Goal: Entertainment & Leisure: Consume media (video, audio)

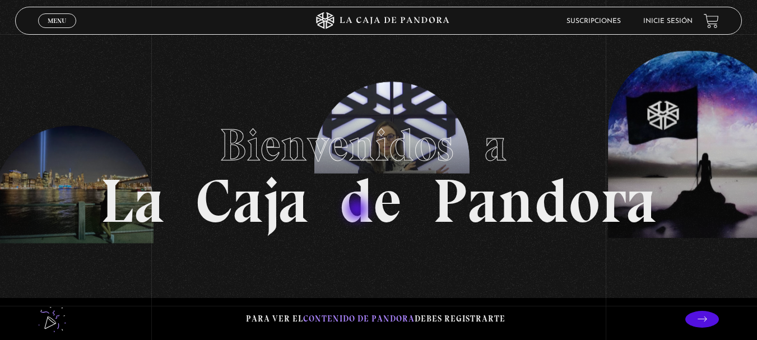
click at [358, 211] on h1 "Bienvenidos a La Caja de Pandora" at bounding box center [378, 170] width 557 height 123
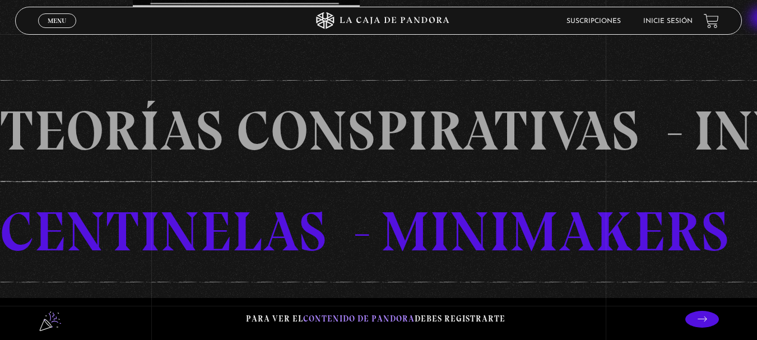
scroll to position [606, 0]
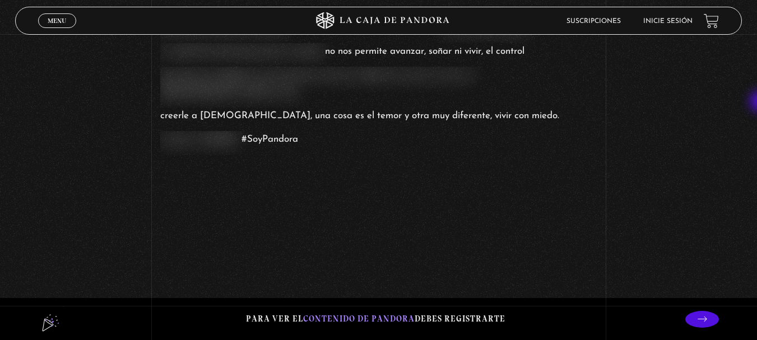
scroll to position [1025, 0]
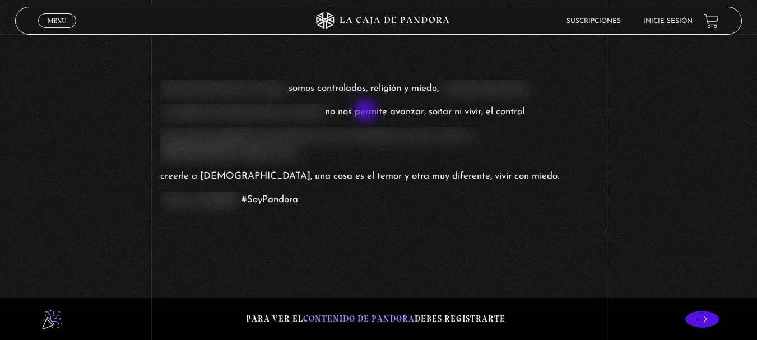
click at [367, 112] on span "no nos permite avanzar, soñar ni vivir, el control" at bounding box center [425, 112] width 200 height 17
click at [61, 17] on span "Menu" at bounding box center [57, 20] width 19 height 7
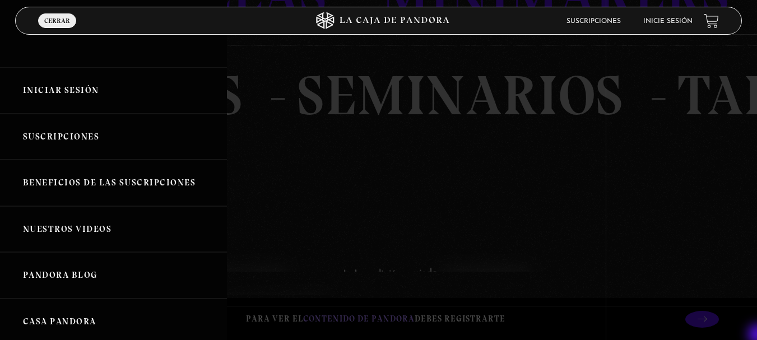
scroll to position [864, 0]
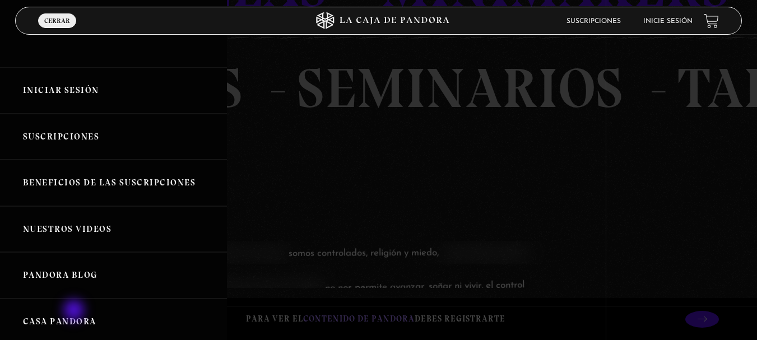
click at [75, 312] on link "Casa Pandora" at bounding box center [113, 322] width 227 height 47
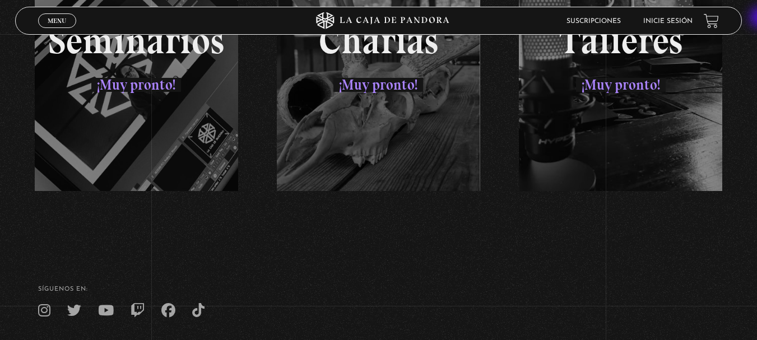
scroll to position [1855, 0]
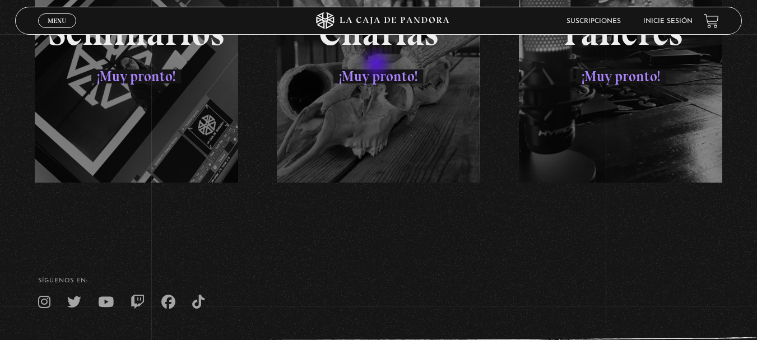
click at [378, 65] on div "Seminarios ¡Muy pronto! Charlas ¡Muy pronto! Talleres ¡Muy pronto!" at bounding box center [378, 56] width 727 height 252
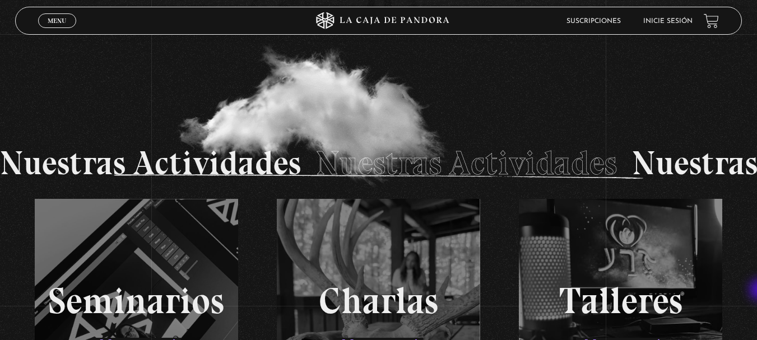
scroll to position [1610, 0]
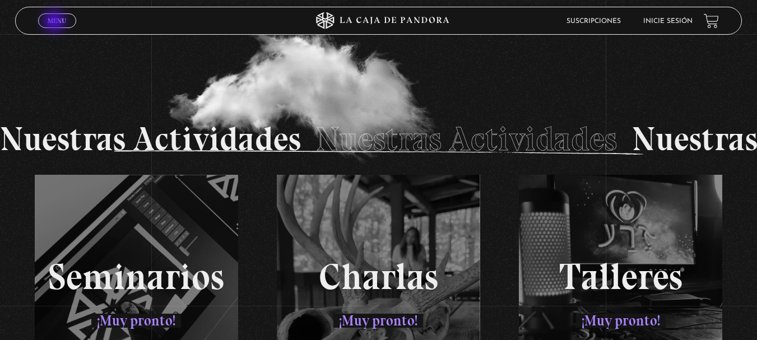
click at [56, 22] on span "Menu" at bounding box center [57, 20] width 19 height 7
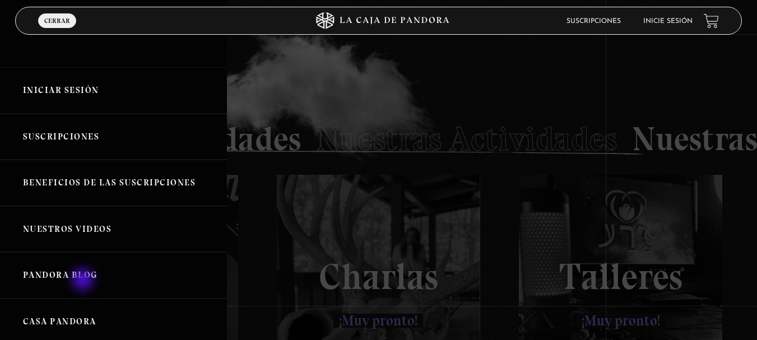
click at [84, 281] on link "Pandora Blog" at bounding box center [113, 275] width 227 height 47
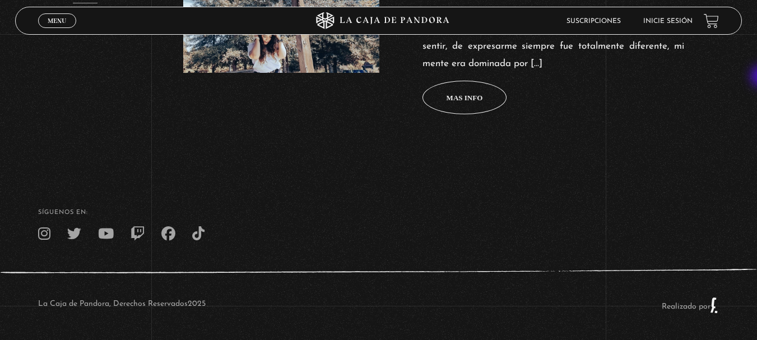
scroll to position [591, 0]
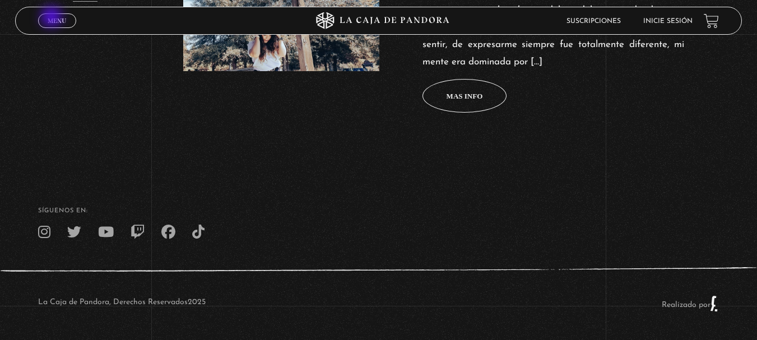
click at [53, 18] on span "Menu" at bounding box center [57, 20] width 19 height 7
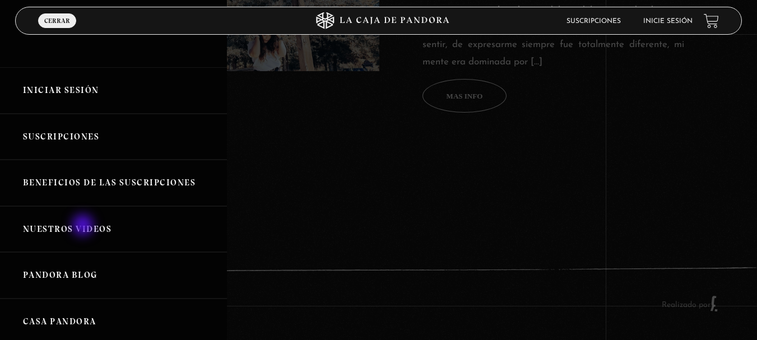
click at [84, 227] on link "Nuestros Videos" at bounding box center [113, 229] width 227 height 47
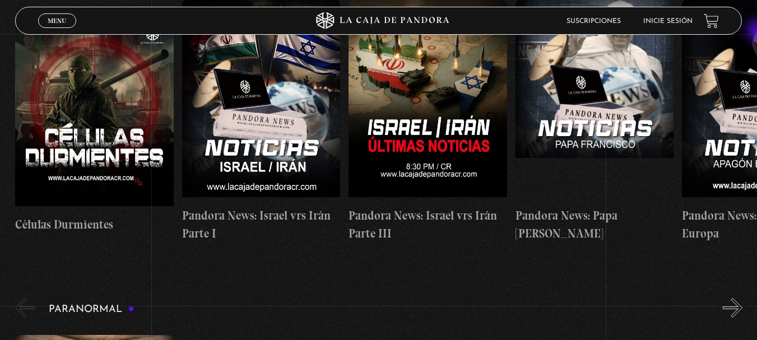
scroll to position [192, 0]
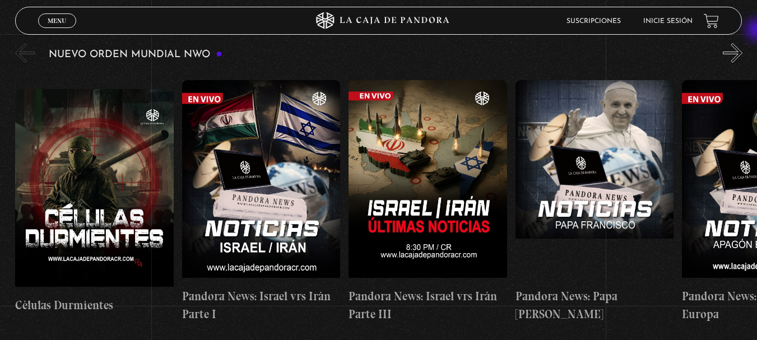
drag, startPoint x: 762, startPoint y: 20, endPoint x: 759, endPoint y: 31, distance: 11.2
click at [742, 53] on button "»" at bounding box center [733, 53] width 20 height 20
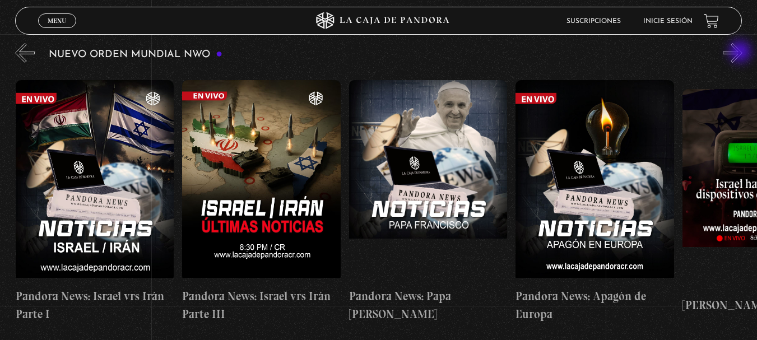
scroll to position [0, 167]
click at [742, 53] on button "»" at bounding box center [733, 53] width 20 height 20
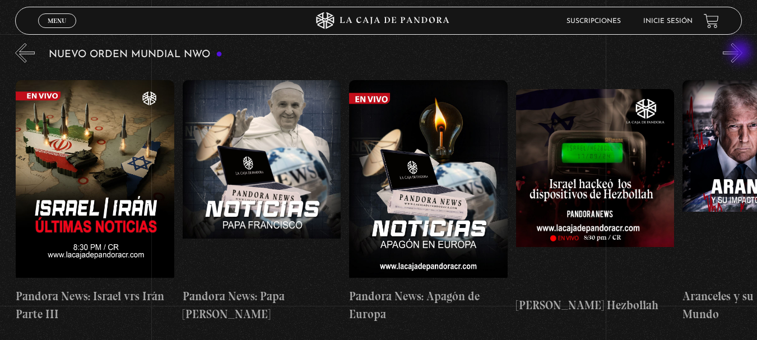
scroll to position [0, 334]
click at [742, 53] on button "»" at bounding box center [733, 53] width 20 height 20
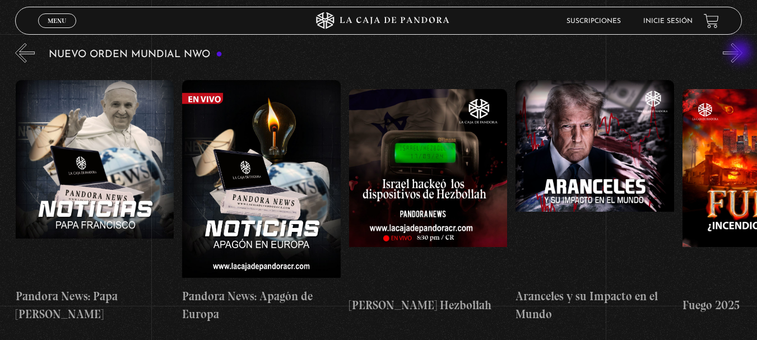
scroll to position [0, 501]
click at [742, 53] on button "»" at bounding box center [733, 53] width 20 height 20
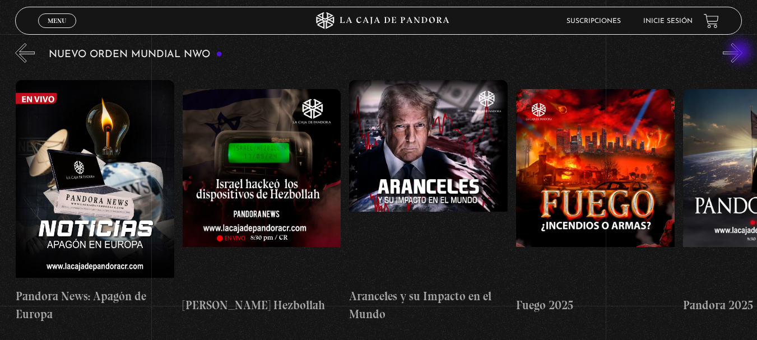
scroll to position [0, 667]
click at [742, 53] on button "»" at bounding box center [733, 53] width 20 height 20
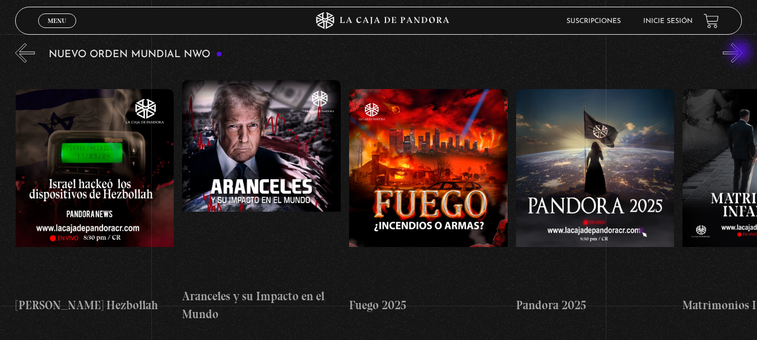
scroll to position [0, 834]
click at [742, 53] on button "»" at bounding box center [733, 53] width 20 height 20
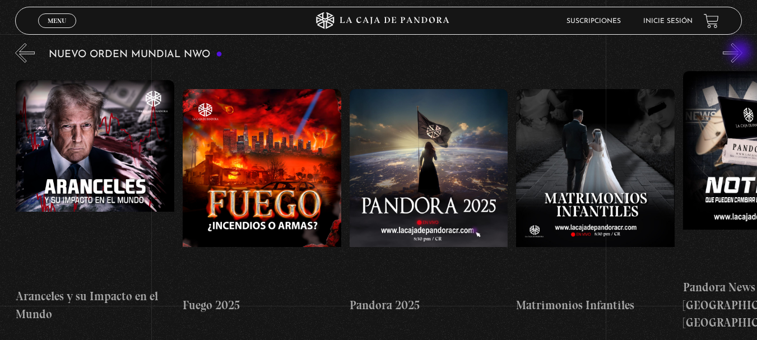
scroll to position [0, 1001]
click at [742, 53] on button "»" at bounding box center [733, 53] width 20 height 20
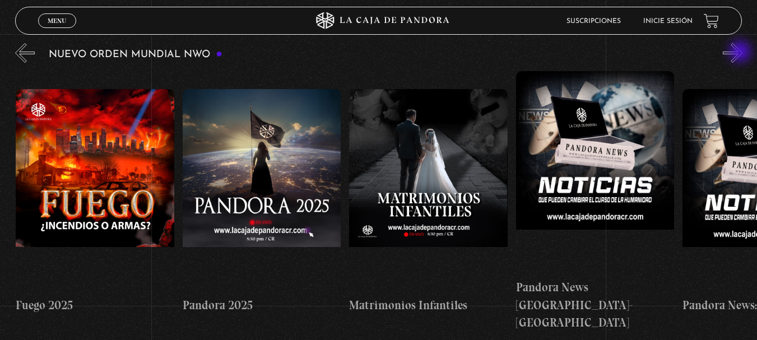
scroll to position [0, 1168]
click at [742, 53] on button "»" at bounding box center [733, 53] width 20 height 20
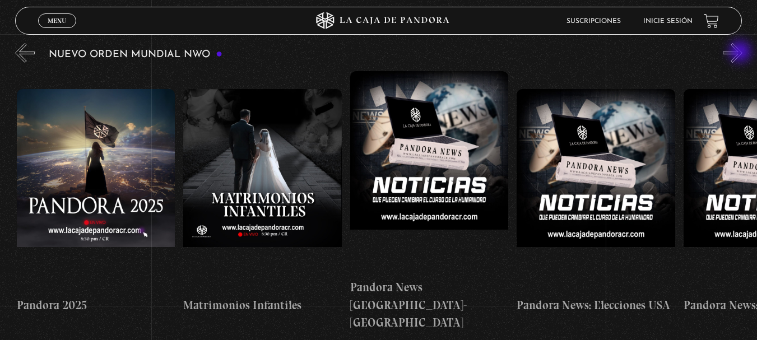
scroll to position [0, 1334]
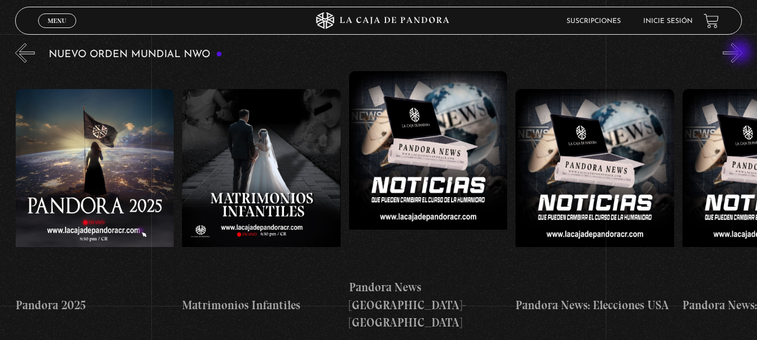
click at [742, 53] on button "»" at bounding box center [733, 53] width 20 height 20
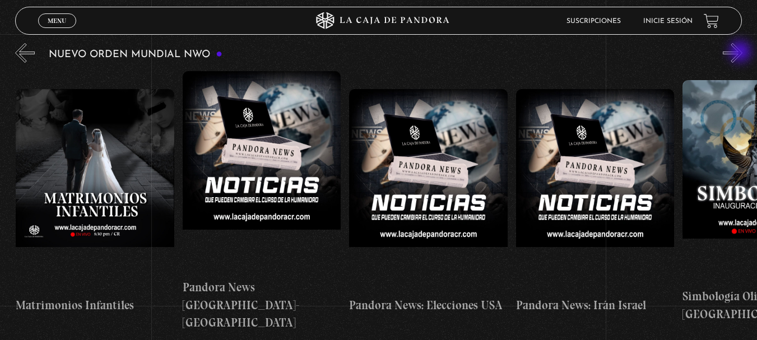
scroll to position [0, 1502]
click at [742, 53] on button "»" at bounding box center [733, 53] width 20 height 20
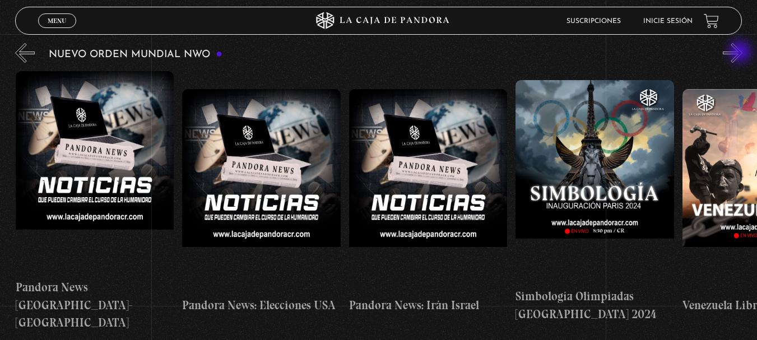
scroll to position [0, 1669]
click at [742, 53] on button "»" at bounding box center [733, 53] width 20 height 20
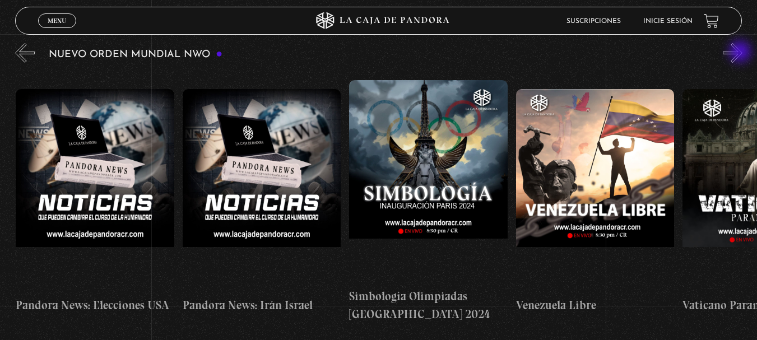
scroll to position [0, 1835]
click at [742, 53] on button "»" at bounding box center [733, 53] width 20 height 20
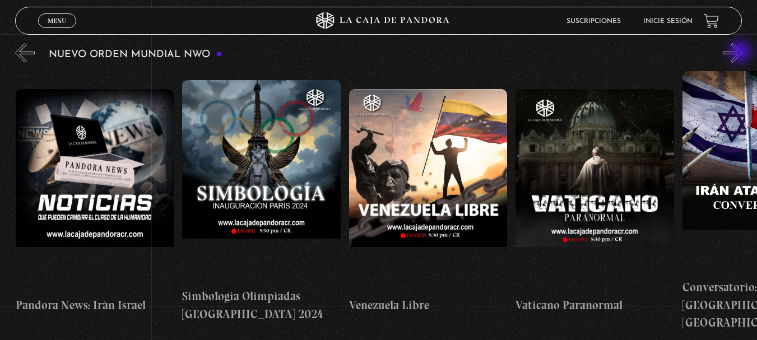
scroll to position [0, 2002]
click at [742, 53] on button "»" at bounding box center [733, 53] width 20 height 20
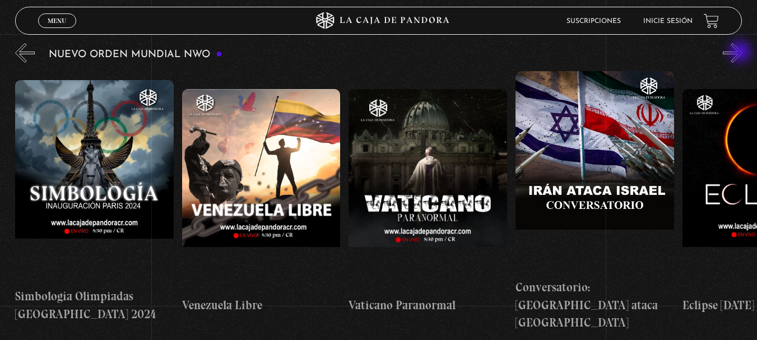
scroll to position [0, 2169]
click at [742, 53] on button "»" at bounding box center [733, 53] width 20 height 20
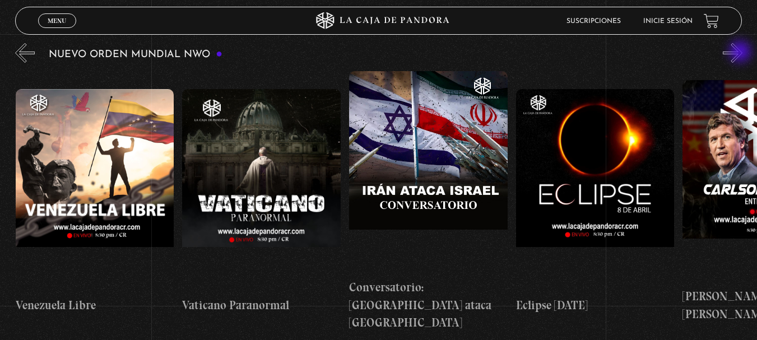
scroll to position [0, 2336]
click at [742, 53] on button "»" at bounding box center [733, 53] width 20 height 20
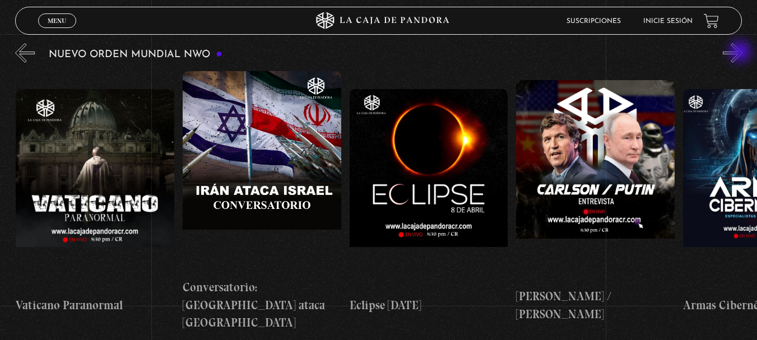
scroll to position [0, 2502]
click at [742, 53] on button "»" at bounding box center [733, 53] width 20 height 20
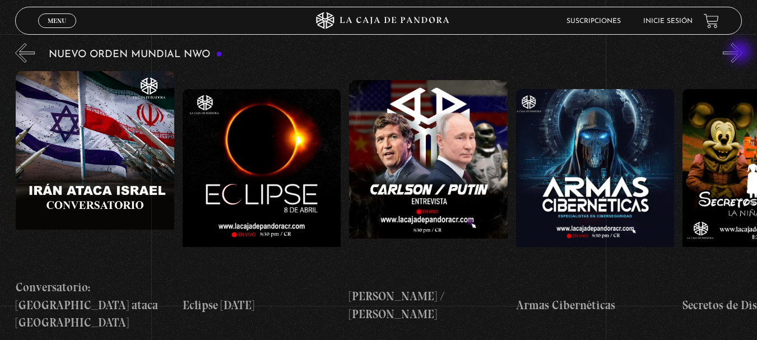
scroll to position [0, 2669]
click at [742, 53] on button "»" at bounding box center [733, 53] width 20 height 20
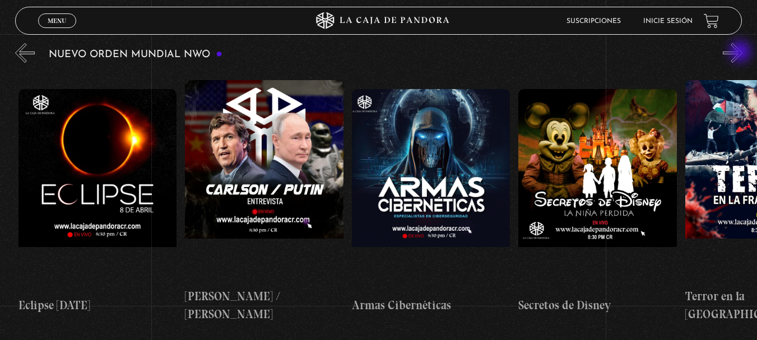
scroll to position [0, 2836]
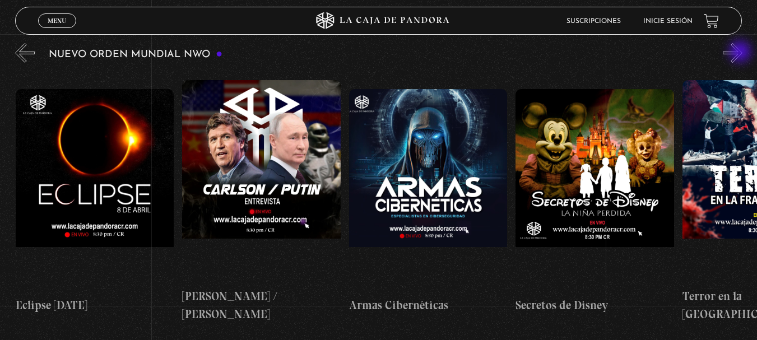
click at [742, 53] on button "»" at bounding box center [733, 53] width 20 height 20
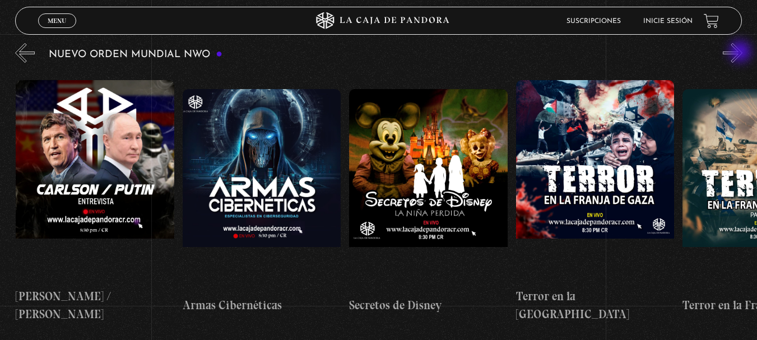
scroll to position [0, 3003]
click at [742, 53] on button "»" at bounding box center [733, 53] width 20 height 20
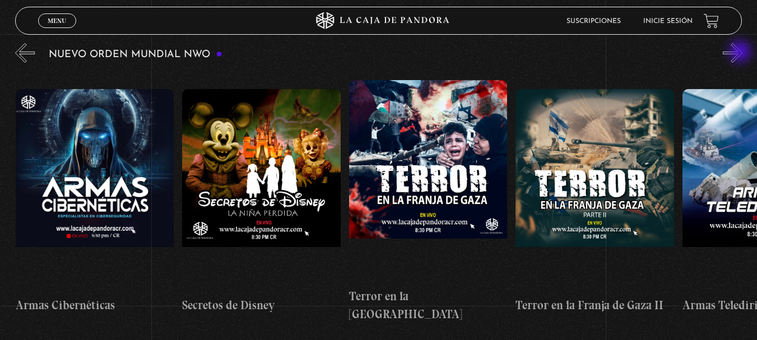
scroll to position [0, 3170]
click at [742, 53] on button "»" at bounding box center [733, 53] width 20 height 20
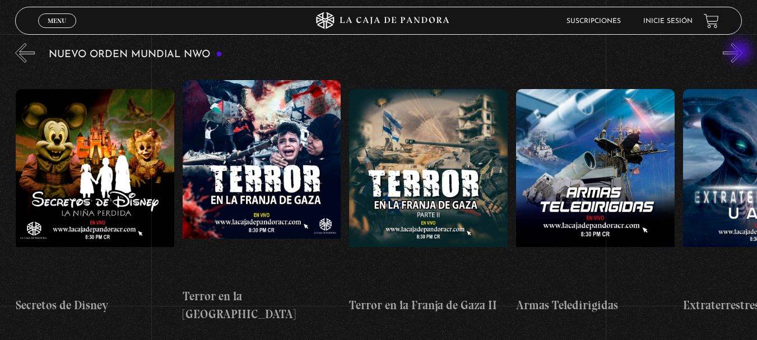
scroll to position [0, 3337]
click at [742, 53] on button "»" at bounding box center [733, 53] width 20 height 20
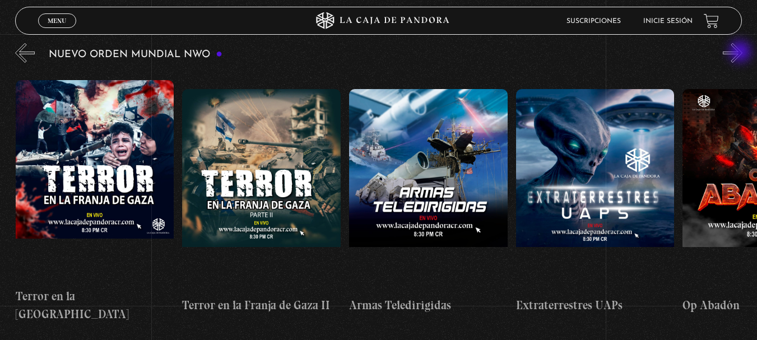
scroll to position [0, 3504]
click at [742, 53] on button "»" at bounding box center [733, 53] width 20 height 20
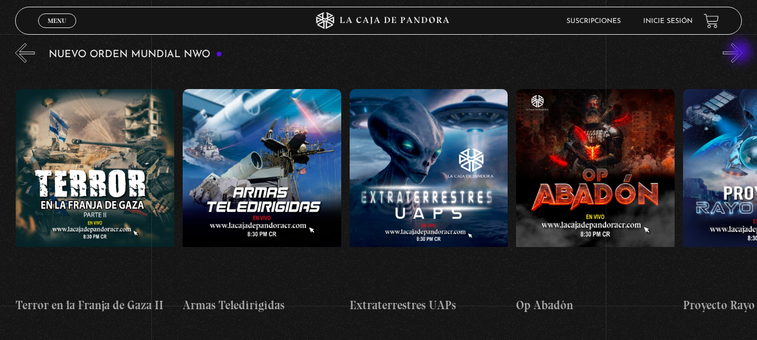
scroll to position [0, 3670]
click at [742, 53] on button "»" at bounding box center [733, 53] width 20 height 20
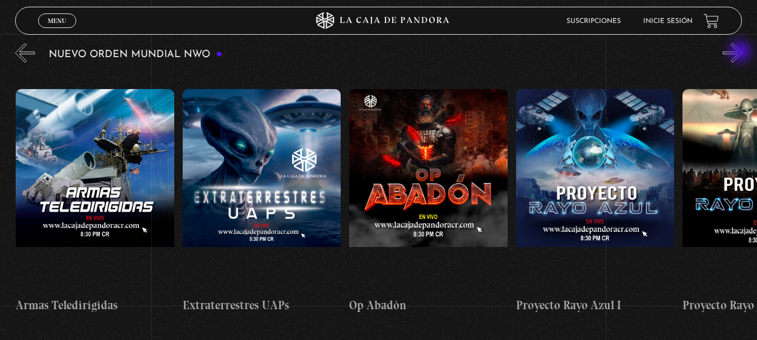
scroll to position [0, 3837]
click at [742, 53] on button "»" at bounding box center [733, 53] width 20 height 20
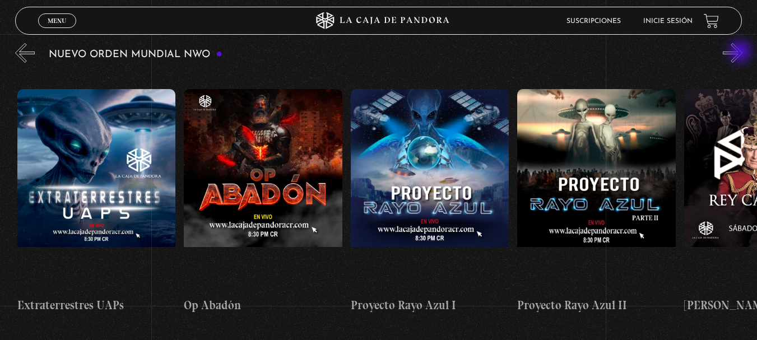
scroll to position [0, 4004]
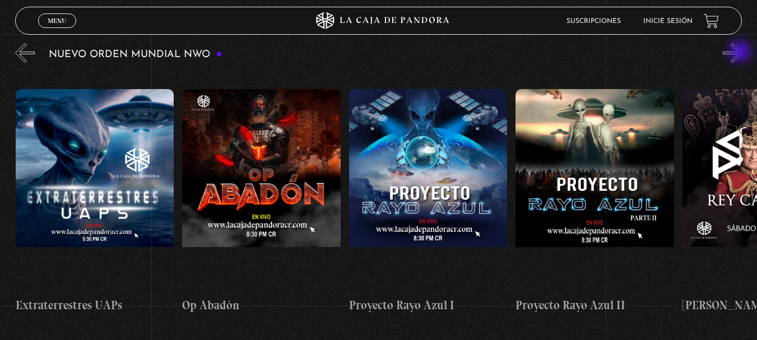
click at [742, 53] on button "»" at bounding box center [733, 53] width 20 height 20
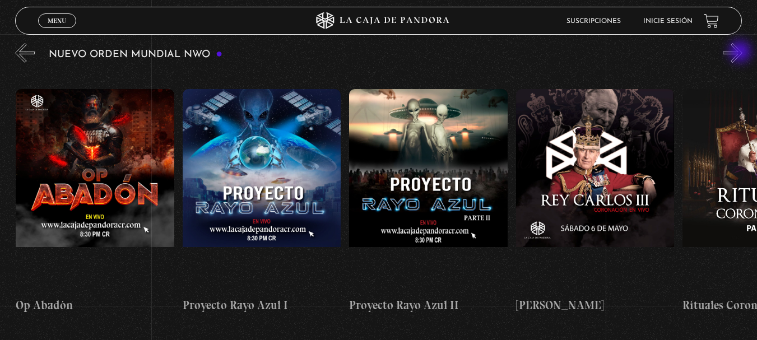
scroll to position [0, 4171]
click at [742, 53] on button "»" at bounding box center [733, 53] width 20 height 20
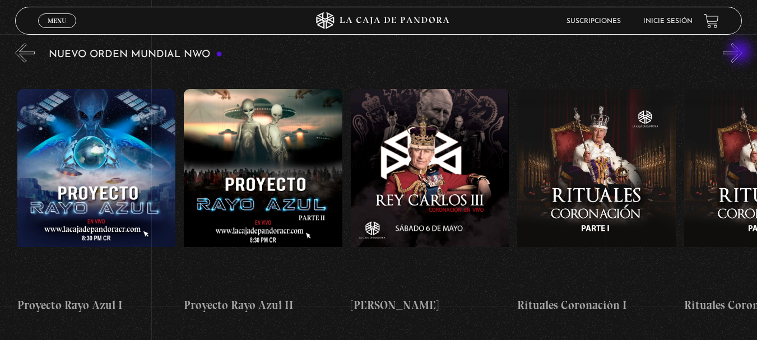
scroll to position [0, 4337]
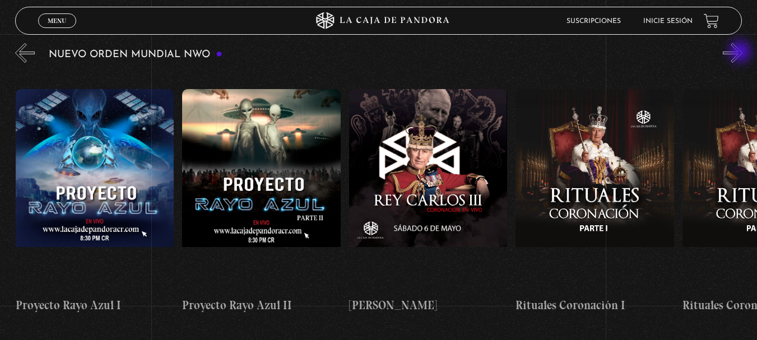
click at [742, 53] on button "»" at bounding box center [733, 53] width 20 height 20
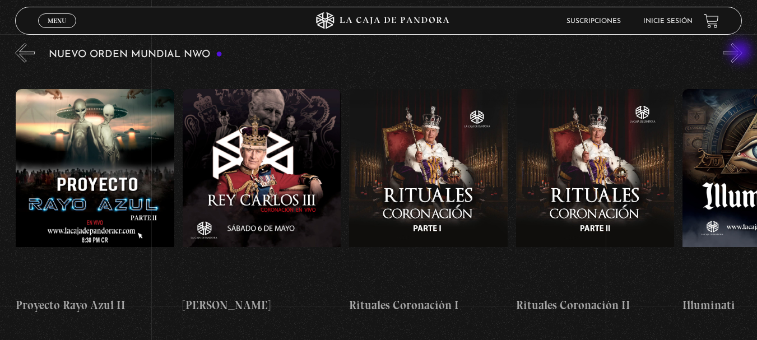
scroll to position [0, 4505]
click at [742, 53] on button "»" at bounding box center [733, 53] width 20 height 20
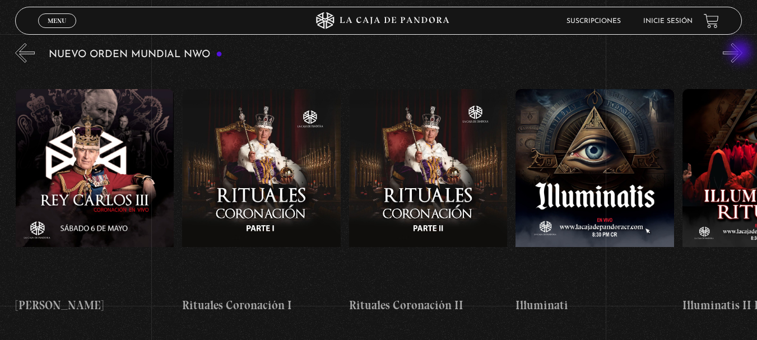
scroll to position [0, 4672]
click at [742, 53] on button "»" at bounding box center [733, 53] width 20 height 20
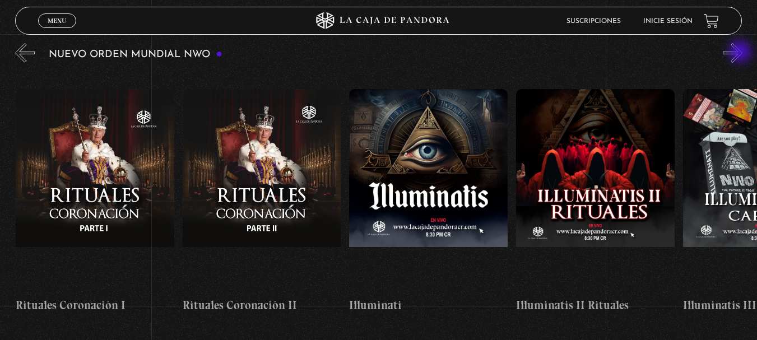
scroll to position [0, 4838]
click at [742, 53] on button "»" at bounding box center [733, 53] width 20 height 20
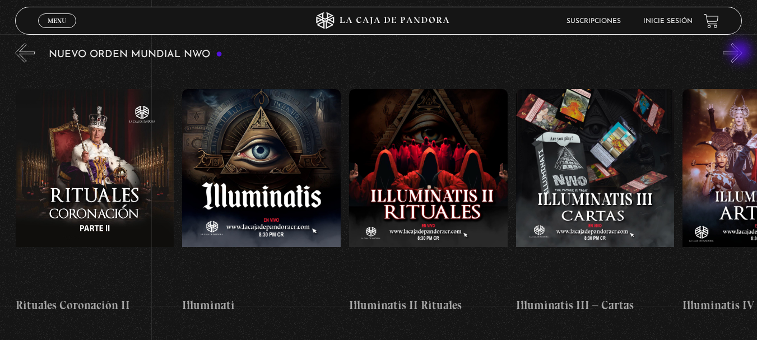
scroll to position [0, 5005]
click at [742, 53] on button "»" at bounding box center [733, 53] width 20 height 20
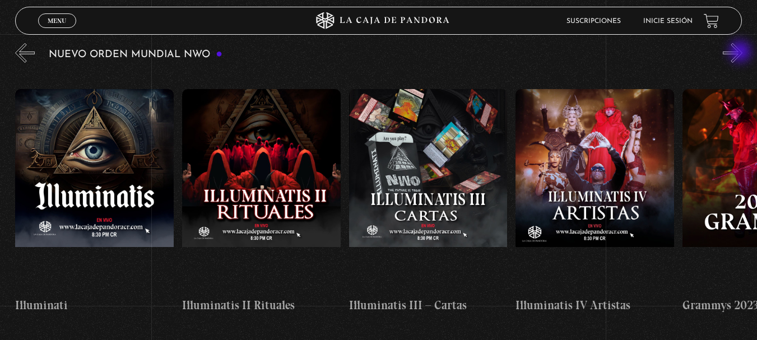
scroll to position [0, 5172]
click at [742, 53] on button "»" at bounding box center [733, 53] width 20 height 20
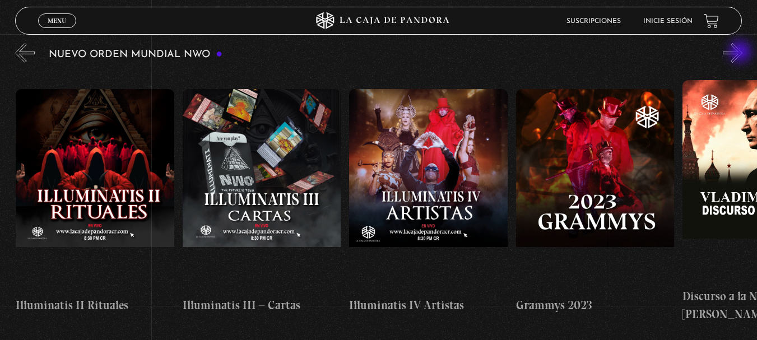
scroll to position [0, 5339]
click at [742, 53] on button "»" at bounding box center [733, 53] width 20 height 20
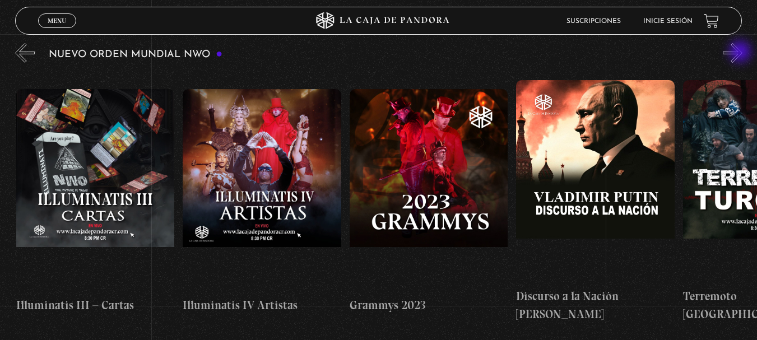
scroll to position [0, 5505]
click at [742, 53] on button "»" at bounding box center [733, 53] width 20 height 20
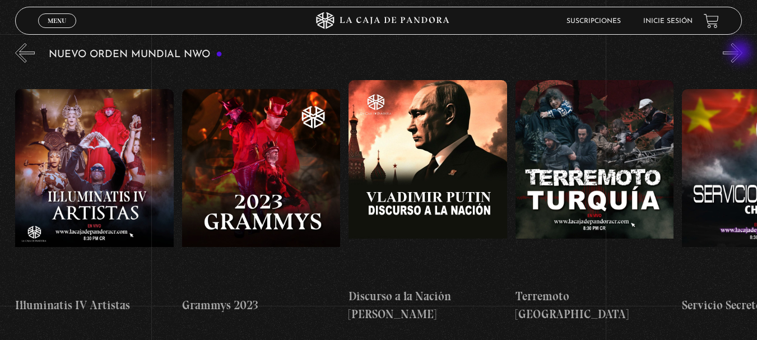
click at [742, 53] on button "»" at bounding box center [733, 53] width 20 height 20
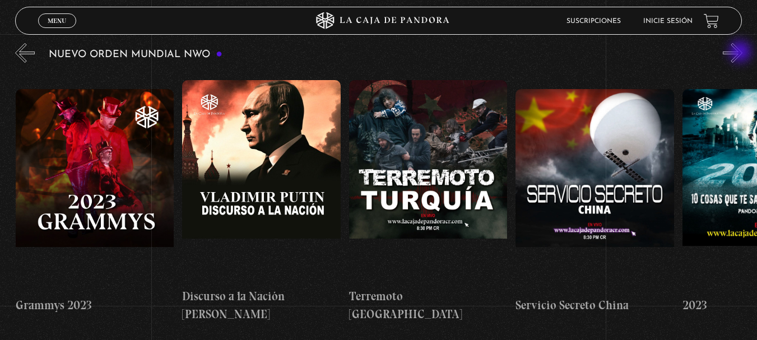
click at [742, 53] on button "»" at bounding box center [733, 53] width 20 height 20
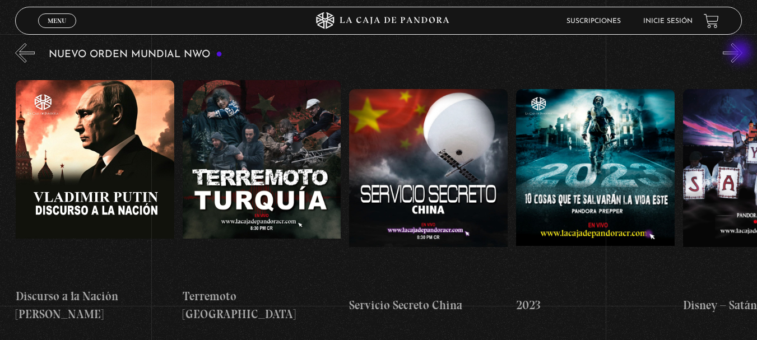
scroll to position [0, 6006]
click at [742, 53] on button "»" at bounding box center [733, 53] width 20 height 20
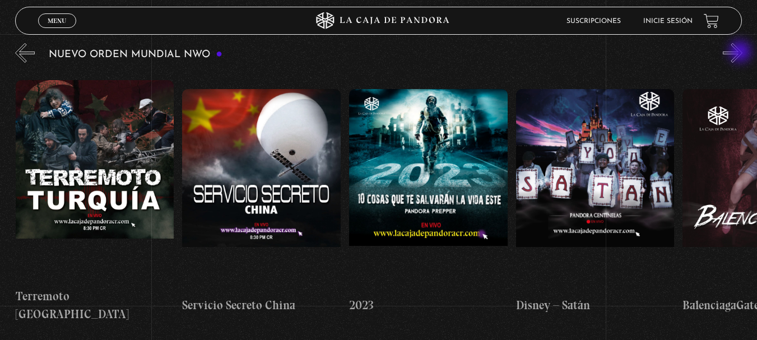
scroll to position [0, 6173]
click at [742, 53] on button "»" at bounding box center [733, 53] width 20 height 20
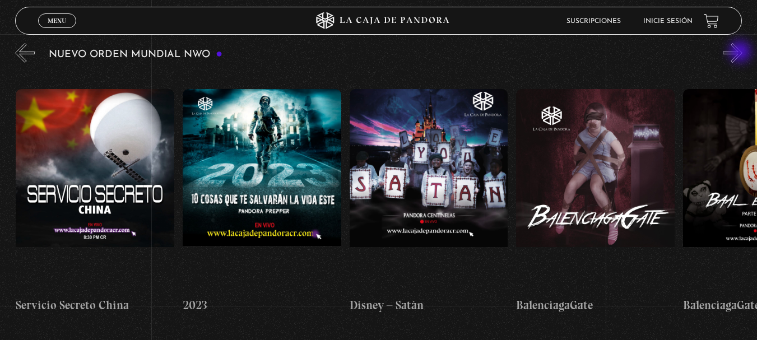
scroll to position [0, 6340]
click at [742, 53] on button "»" at bounding box center [733, 53] width 20 height 20
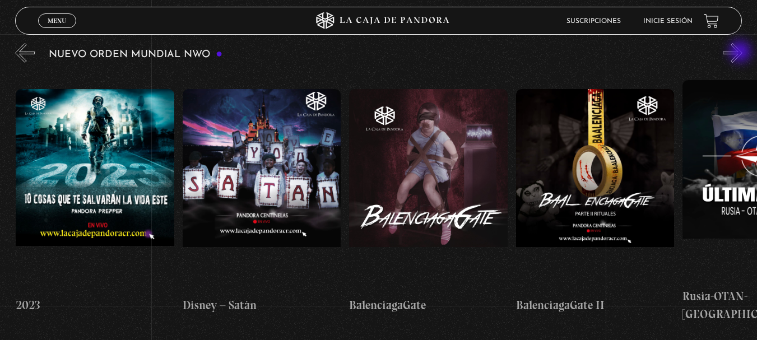
scroll to position [0, 6507]
click at [742, 53] on button "»" at bounding box center [733, 53] width 20 height 20
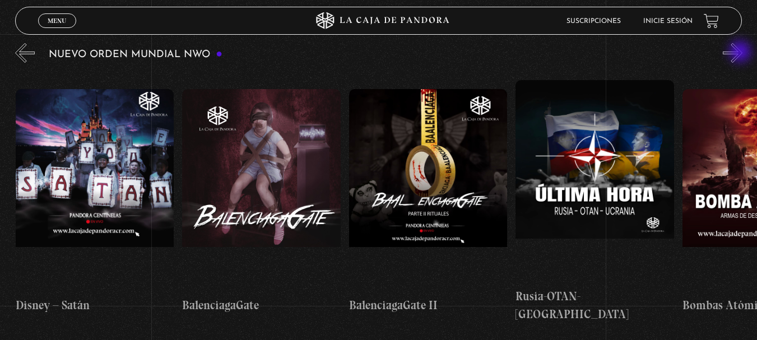
scroll to position [0, 6673]
click at [742, 53] on button "»" at bounding box center [733, 53] width 20 height 20
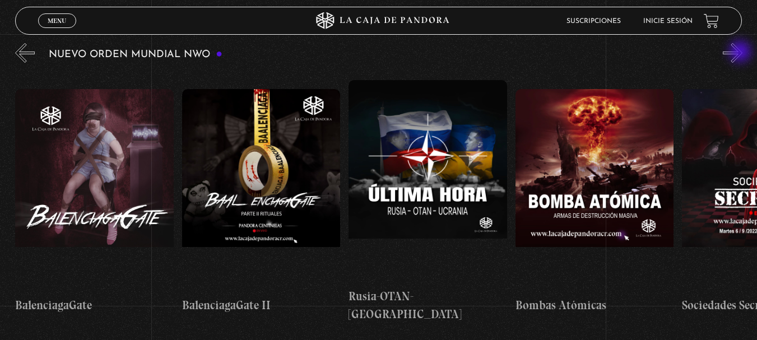
click at [742, 53] on button "»" at bounding box center [733, 53] width 20 height 20
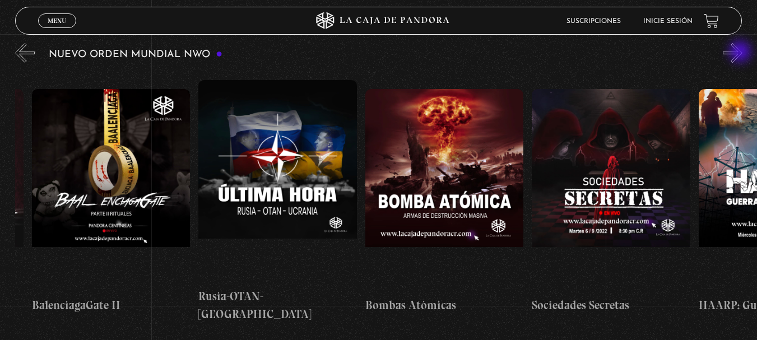
scroll to position [0, 7007]
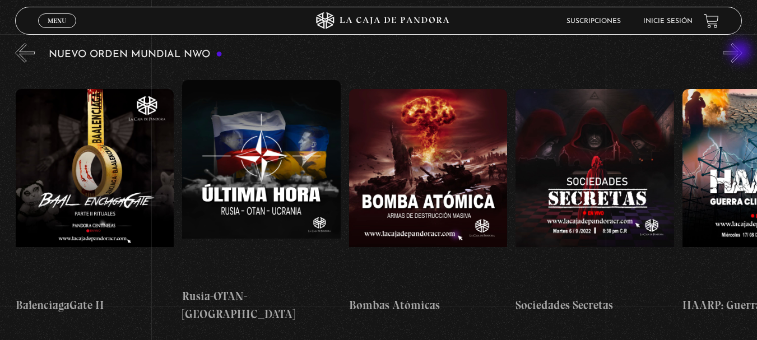
click at [742, 53] on button "»" at bounding box center [733, 53] width 20 height 20
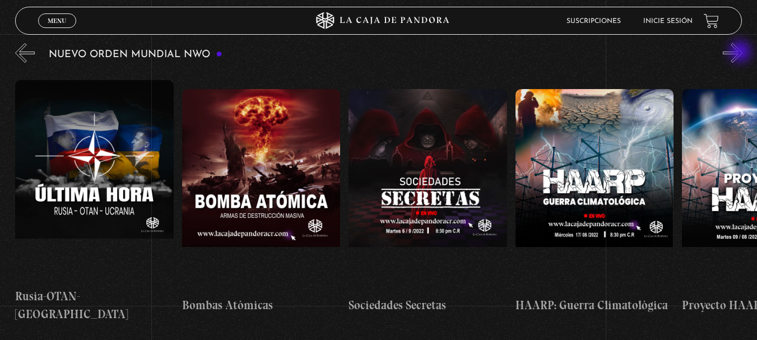
click at [742, 53] on button "»" at bounding box center [733, 53] width 20 height 20
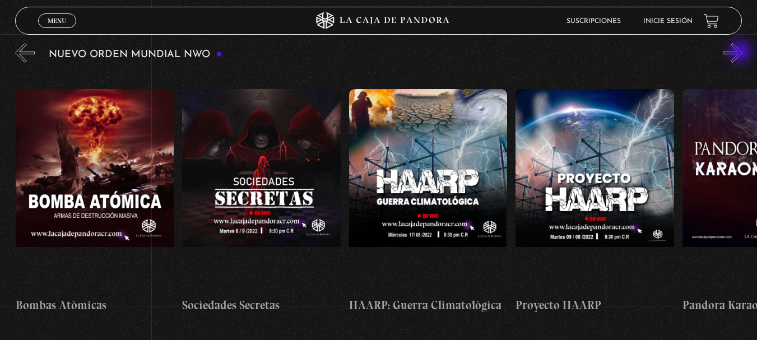
click at [742, 53] on button "»" at bounding box center [733, 53] width 20 height 20
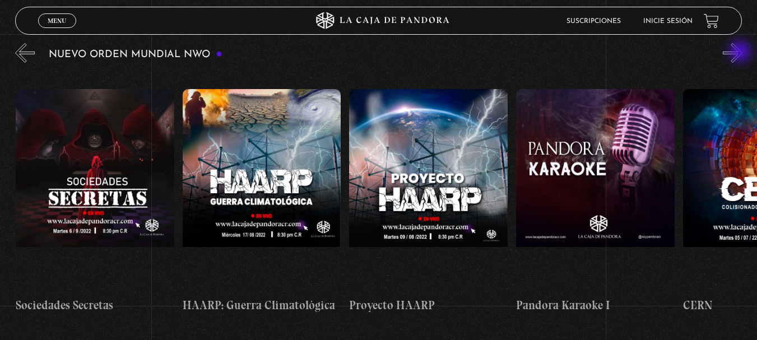
scroll to position [0, 7508]
click at [742, 53] on button "»" at bounding box center [733, 53] width 20 height 20
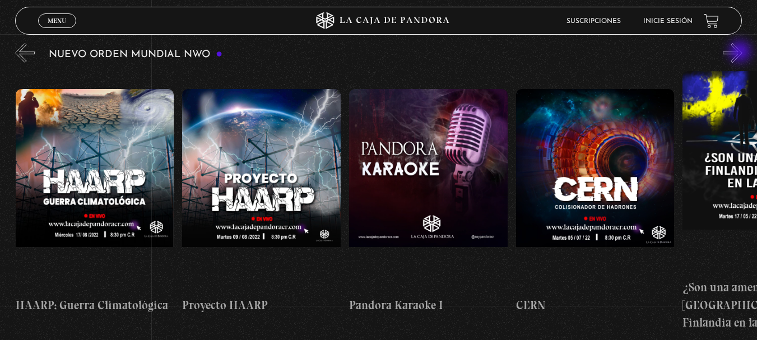
scroll to position [0, 7675]
click at [742, 53] on button "»" at bounding box center [733, 53] width 20 height 20
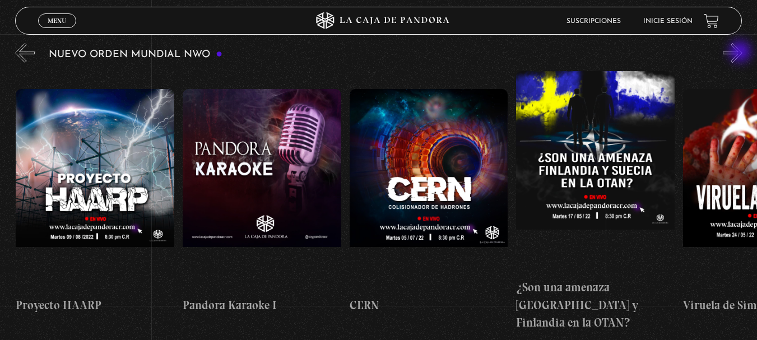
scroll to position [0, 7841]
click at [742, 53] on button "»" at bounding box center [733, 53] width 20 height 20
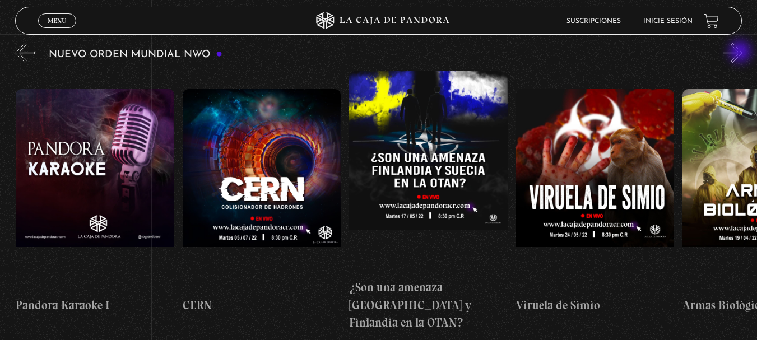
scroll to position [0, 8008]
click at [742, 53] on button "»" at bounding box center [733, 53] width 20 height 20
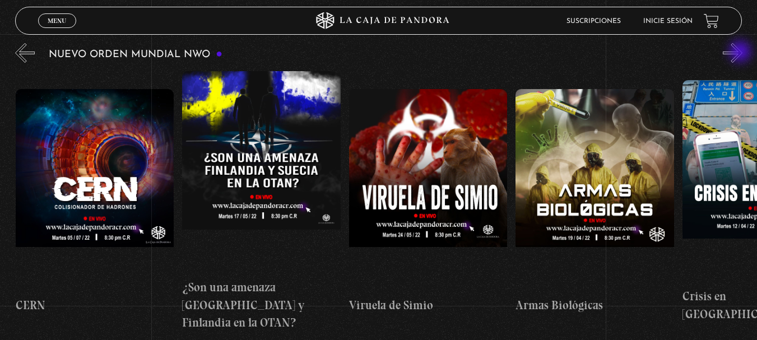
scroll to position [0, 8175]
click at [742, 53] on button "»" at bounding box center [733, 53] width 20 height 20
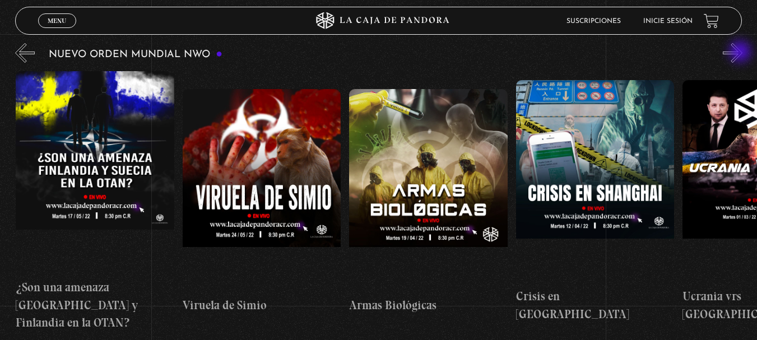
scroll to position [0, 8342]
click at [742, 53] on button "»" at bounding box center [733, 53] width 20 height 20
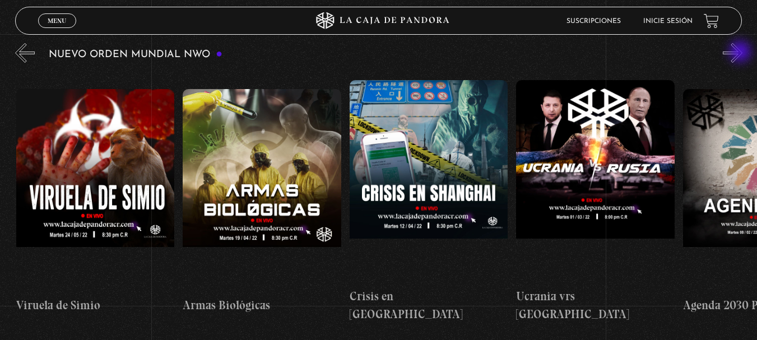
scroll to position [0, 8508]
click at [742, 53] on button "»" at bounding box center [733, 53] width 20 height 20
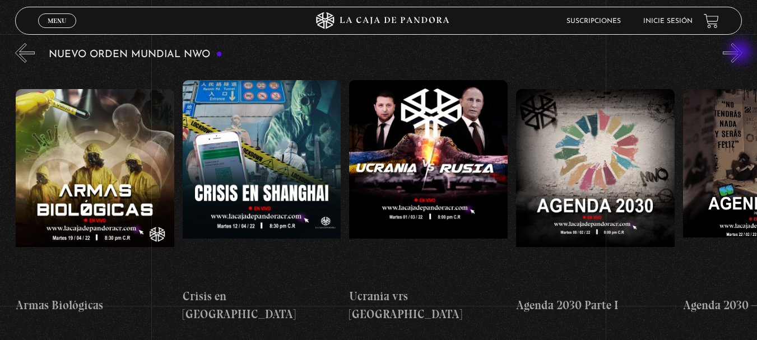
scroll to position [0, 8676]
click at [742, 53] on button "»" at bounding box center [733, 53] width 20 height 20
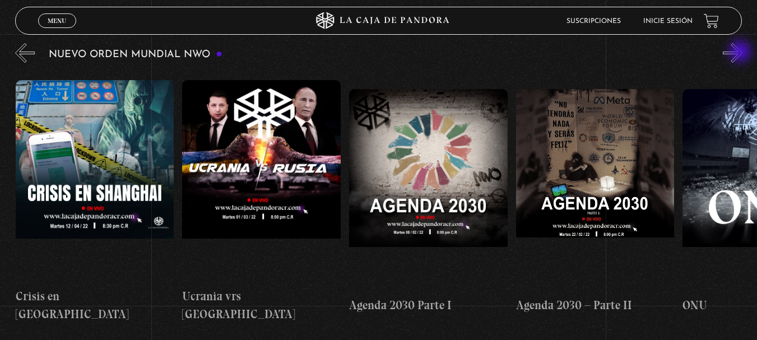
click at [742, 53] on button "»" at bounding box center [733, 53] width 20 height 20
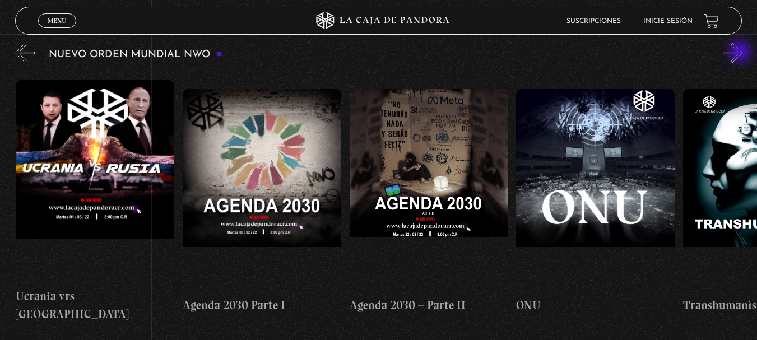
scroll to position [0, 9009]
click at [742, 56] on button "»" at bounding box center [733, 53] width 20 height 20
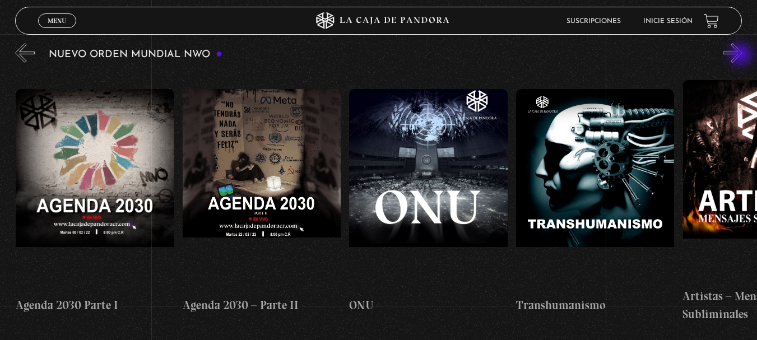
scroll to position [0, 9176]
click at [742, 56] on button "»" at bounding box center [733, 53] width 20 height 20
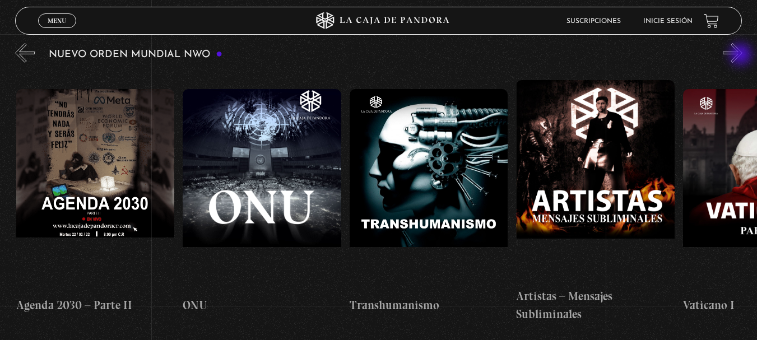
scroll to position [0, 9343]
click at [742, 56] on button "»" at bounding box center [733, 53] width 20 height 20
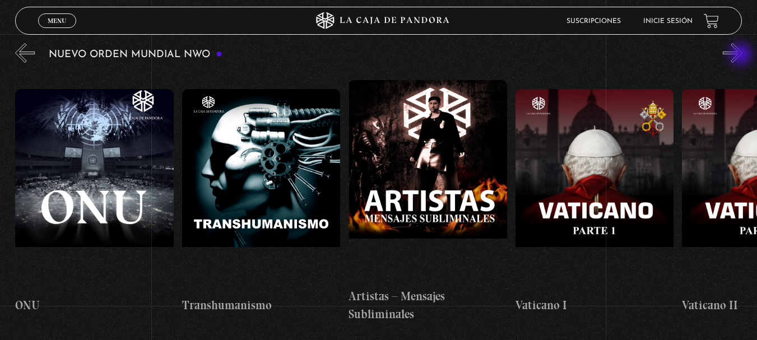
click at [742, 56] on button "»" at bounding box center [733, 53] width 20 height 20
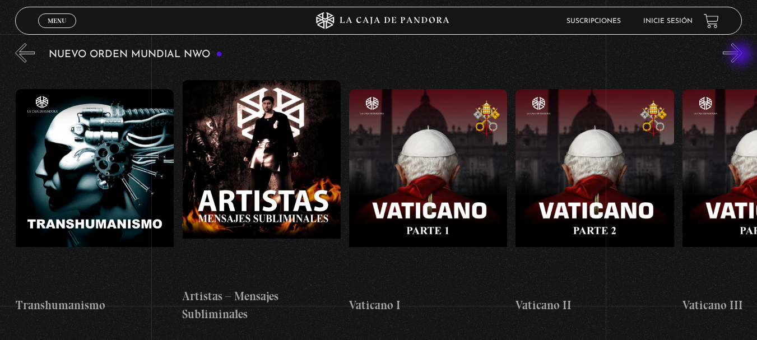
click at [742, 56] on button "»" at bounding box center [733, 53] width 20 height 20
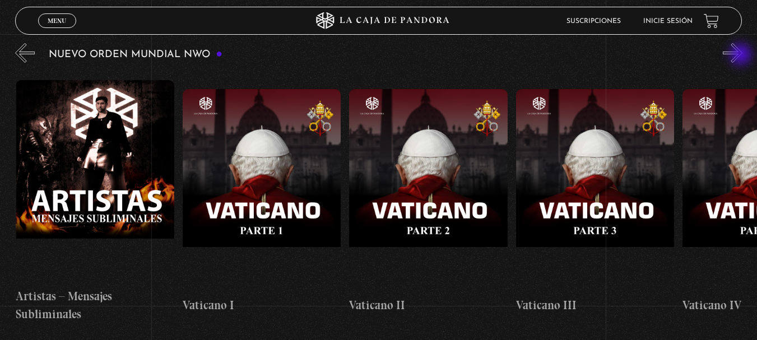
click at [742, 56] on button "»" at bounding box center [733, 53] width 20 height 20
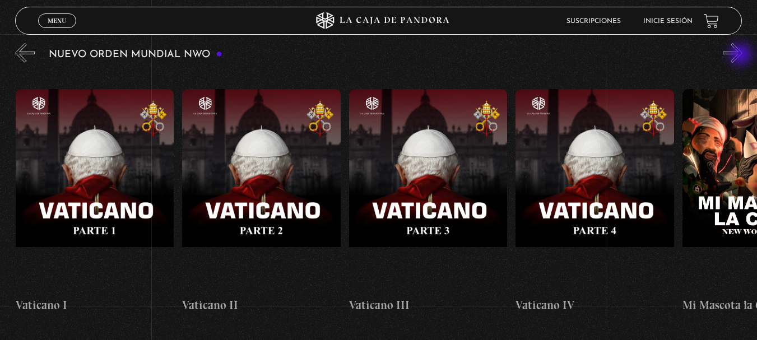
click at [742, 56] on button "»" at bounding box center [733, 53] width 20 height 20
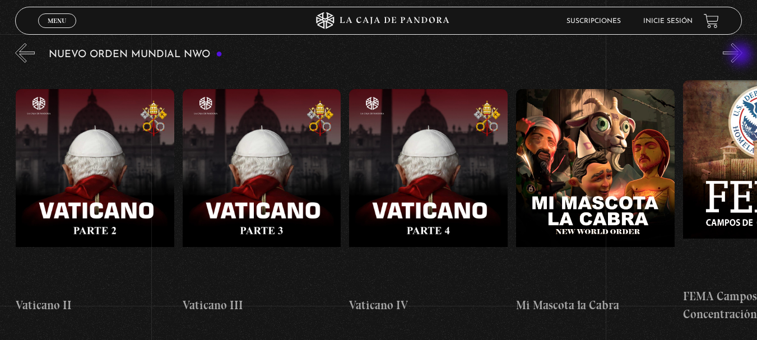
scroll to position [0, 10177]
click at [742, 56] on button "»" at bounding box center [733, 53] width 20 height 20
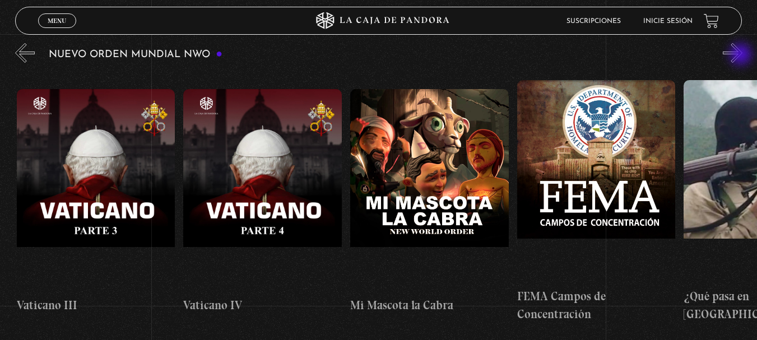
scroll to position [0, 10344]
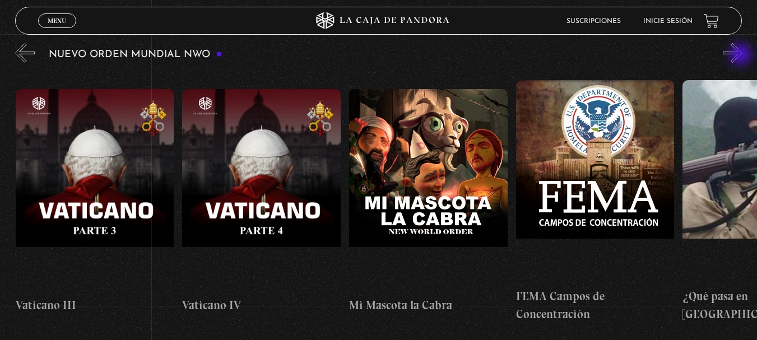
click at [742, 56] on button "»" at bounding box center [733, 53] width 20 height 20
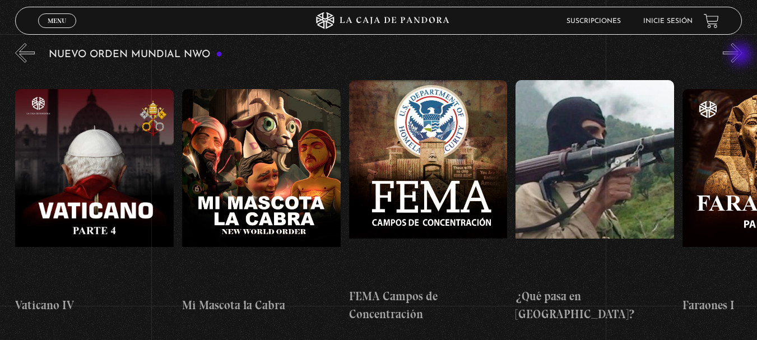
click at [742, 56] on button "»" at bounding box center [733, 53] width 20 height 20
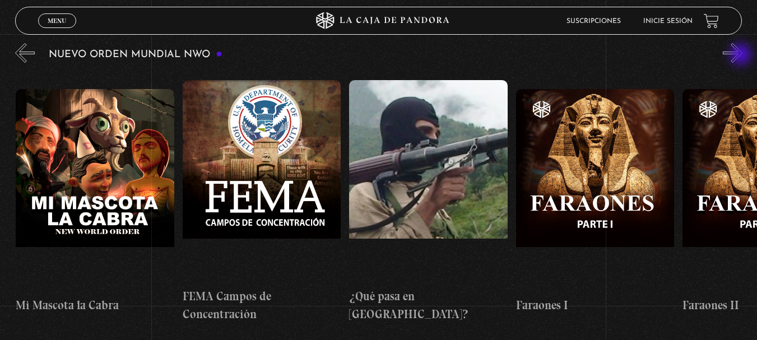
click at [742, 56] on button "»" at bounding box center [733, 53] width 20 height 20
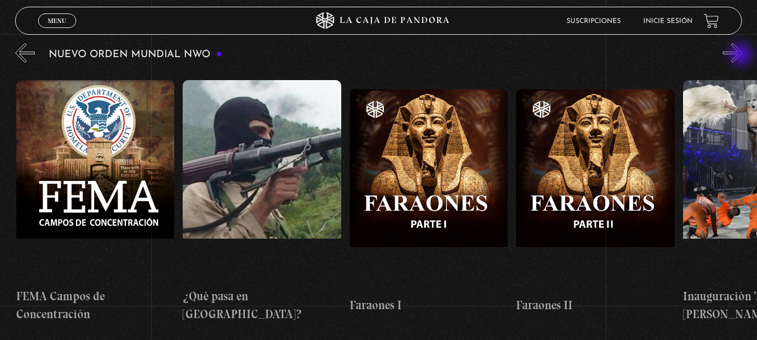
click at [742, 56] on button "»" at bounding box center [733, 53] width 20 height 20
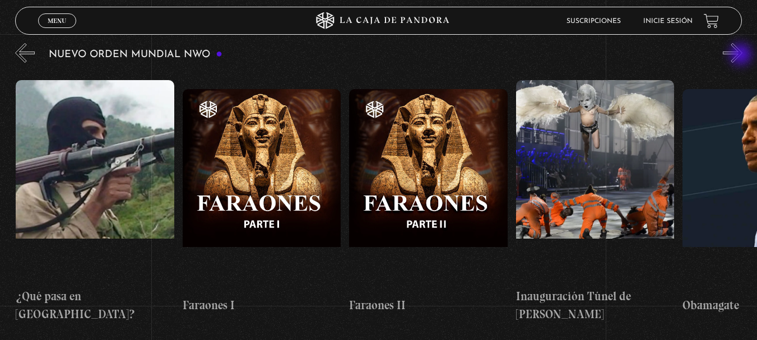
scroll to position [0, 11011]
click at [742, 56] on button "»" at bounding box center [733, 53] width 20 height 20
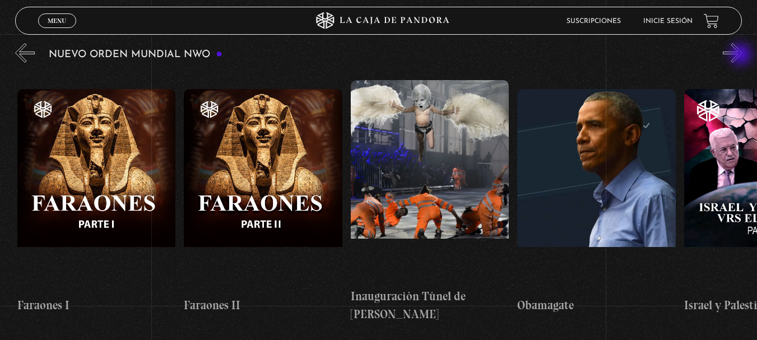
scroll to position [0, 11178]
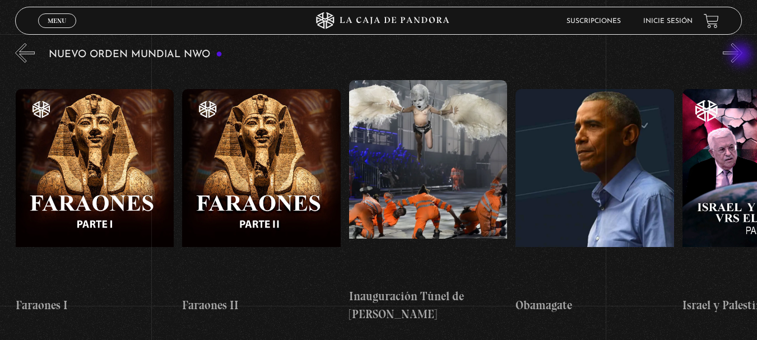
click at [742, 56] on button "»" at bounding box center [733, 53] width 20 height 20
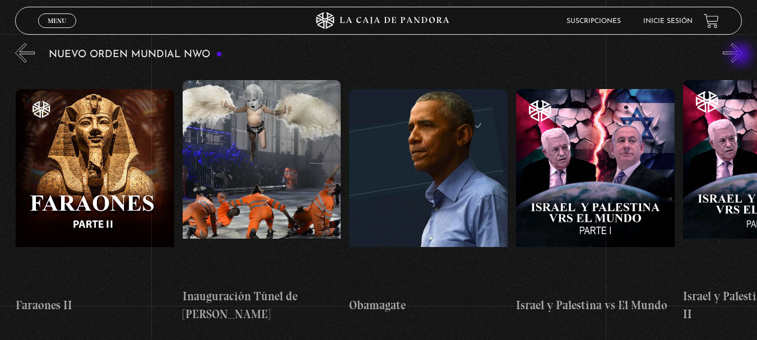
scroll to position [0, 11345]
click at [742, 56] on button "»" at bounding box center [733, 53] width 20 height 20
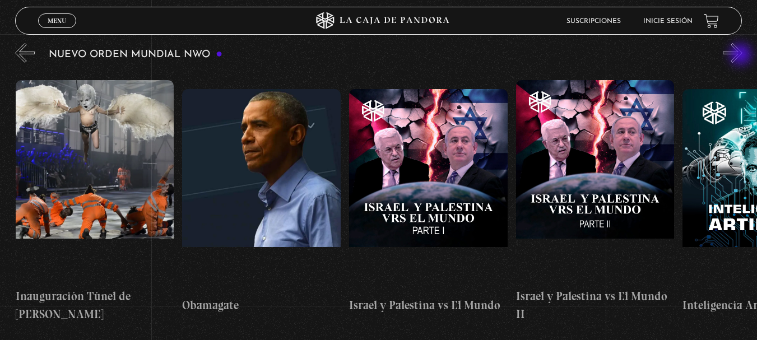
click at [742, 56] on button "»" at bounding box center [733, 53] width 20 height 20
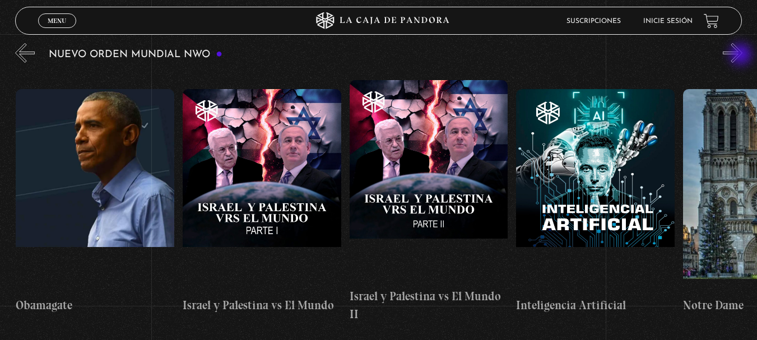
scroll to position [0, 11679]
click at [742, 56] on button "»" at bounding box center [733, 53] width 20 height 20
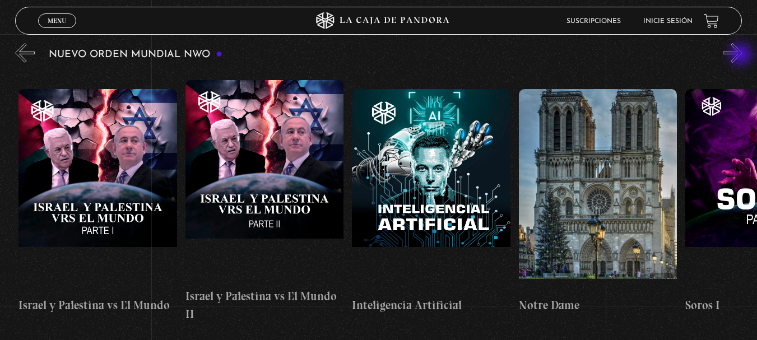
scroll to position [0, 11845]
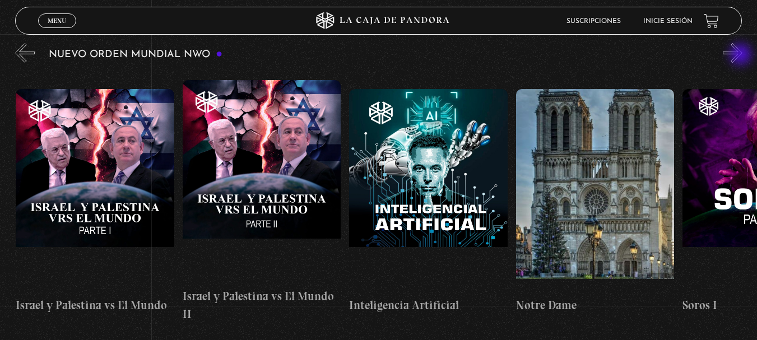
click at [742, 56] on button "»" at bounding box center [733, 53] width 20 height 20
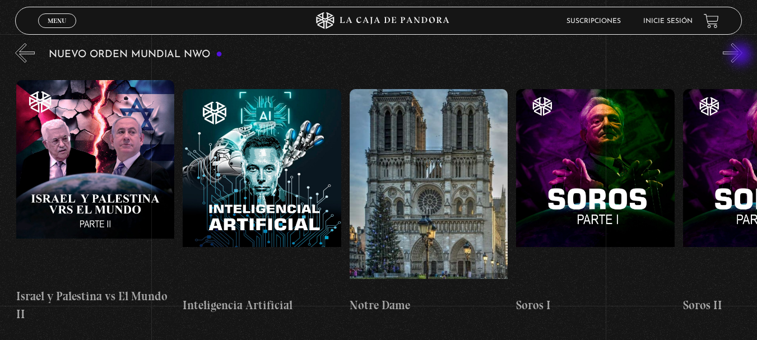
scroll to position [0, 12012]
click at [742, 56] on button "»" at bounding box center [733, 53] width 20 height 20
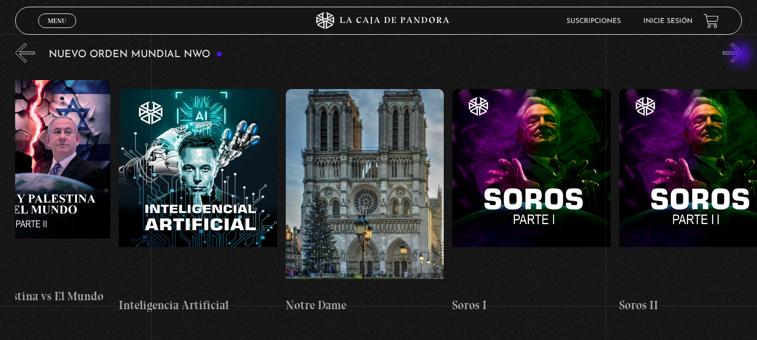
scroll to position [0, 12096]
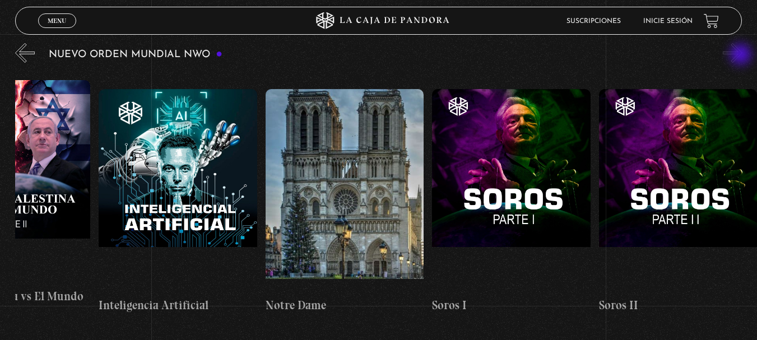
click at [742, 56] on button "»" at bounding box center [733, 53] width 20 height 20
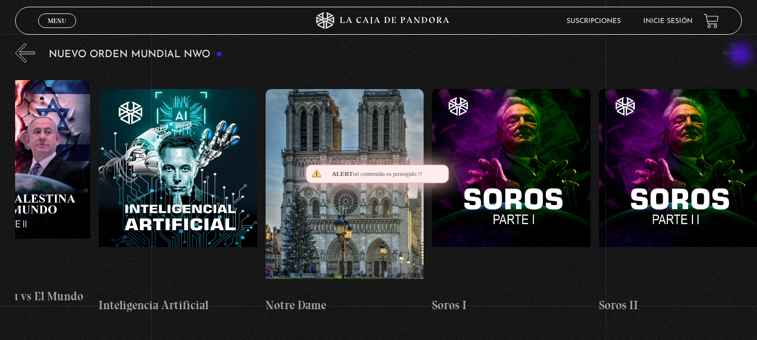
click at [742, 56] on button "»" at bounding box center [733, 53] width 20 height 20
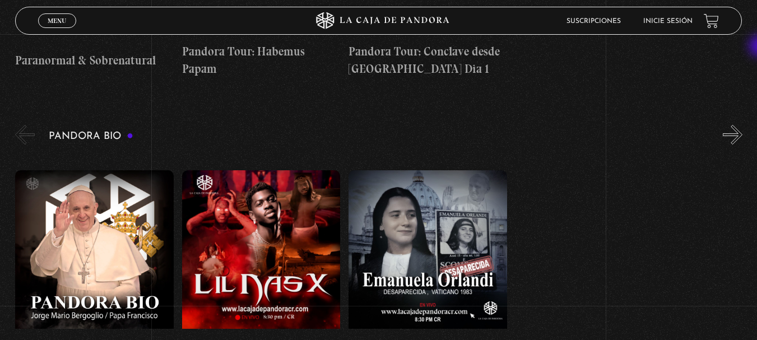
scroll to position [1072, 0]
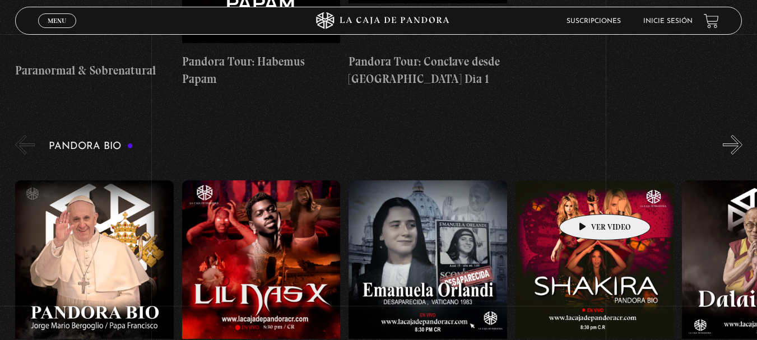
click at [588, 197] on figure at bounding box center [595, 282] width 159 height 202
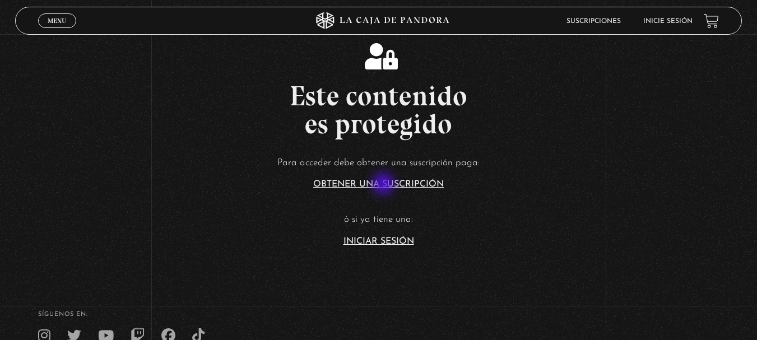
click at [385, 185] on link "Obtener una suscripción" at bounding box center [378, 184] width 131 height 9
